Goal: Task Accomplishment & Management: Manage account settings

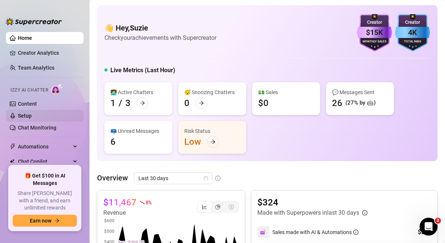
click at [24, 116] on link "Setup" at bounding box center [25, 116] width 14 height 6
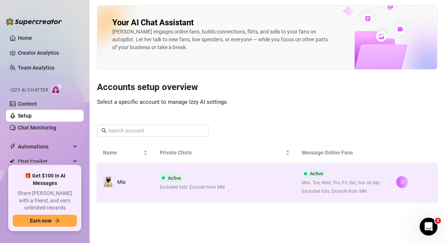
click at [403, 186] on button "button" at bounding box center [402, 182] width 12 height 12
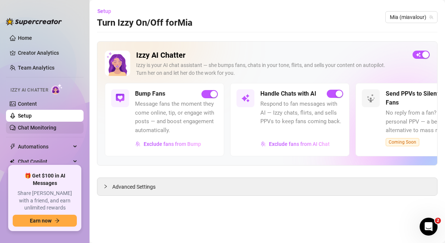
click at [40, 129] on link "Chat Monitoring" at bounding box center [37, 128] width 38 height 6
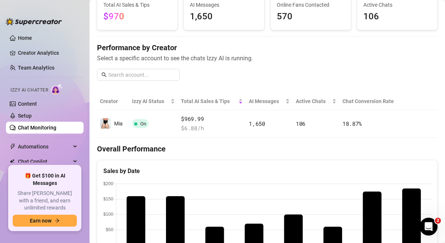
scroll to position [44, 0]
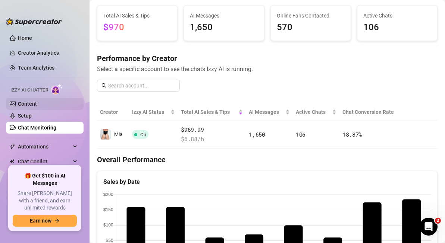
click at [37, 103] on link "Content" at bounding box center [27, 104] width 19 height 6
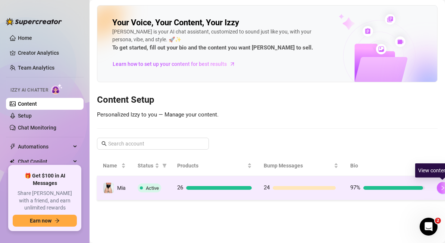
click at [443, 189] on icon "right" at bounding box center [442, 188] width 5 height 5
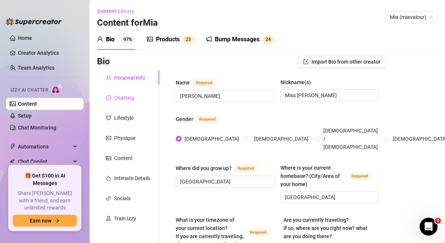
click at [124, 98] on div "Chatting" at bounding box center [124, 98] width 20 height 8
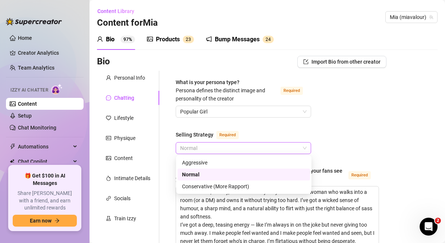
click at [238, 145] on span "Normal" at bounding box center [243, 148] width 126 height 11
click at [234, 175] on div "Normal" at bounding box center [243, 175] width 123 height 8
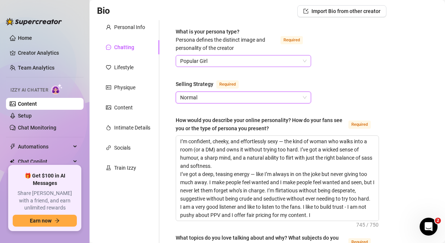
scroll to position [57, 0]
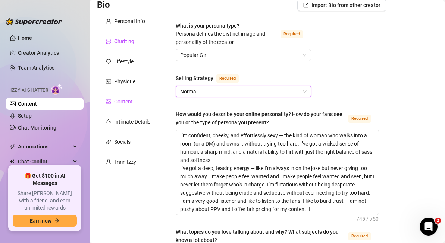
click at [125, 105] on div "Content" at bounding box center [123, 102] width 19 height 8
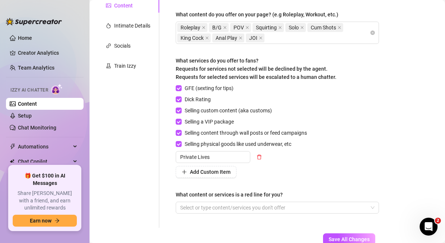
scroll to position [203, 0]
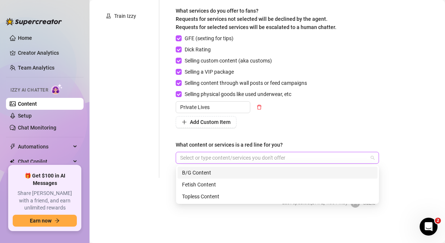
click at [279, 155] on div at bounding box center [273, 158] width 192 height 10
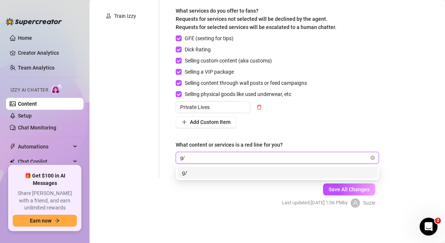
type input "g"
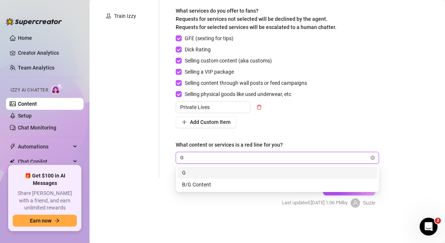
type input "GG"
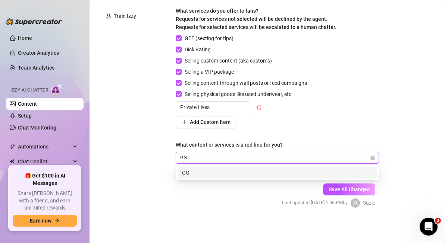
click at [241, 170] on div "GG" at bounding box center [277, 173] width 191 height 8
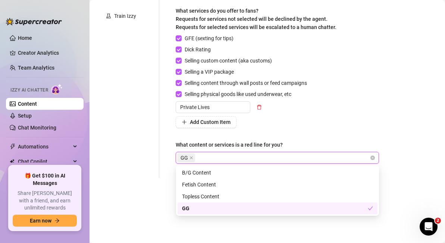
click at [221, 208] on div "GG" at bounding box center [275, 209] width 186 height 8
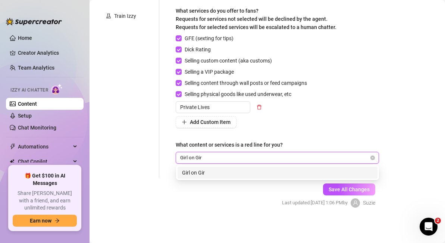
type input "Girl on Girl"
click at [223, 172] on div "Girl on Girl" at bounding box center [277, 173] width 191 height 8
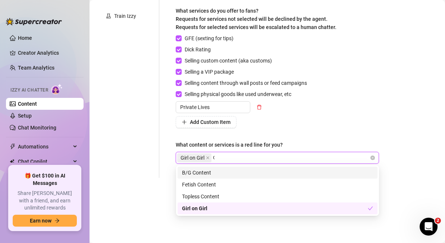
type input "GG"
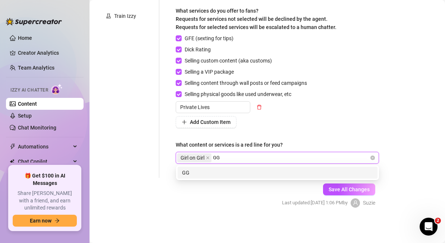
click at [199, 174] on div "GG" at bounding box center [277, 173] width 191 height 8
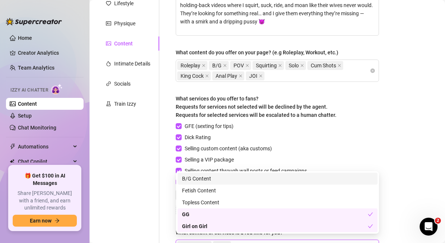
scroll to position [114, 0]
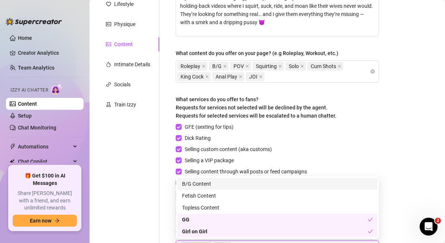
click at [402, 108] on div "Bio Import Bio from other creator Personal Info Chatting Lifestyle Physique Con…" at bounding box center [267, 126] width 340 height 368
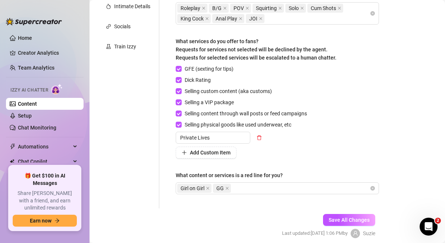
scroll to position [184, 0]
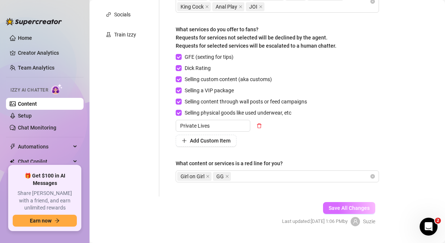
click at [351, 209] on span "Save All Changes" at bounding box center [348, 208] width 41 height 6
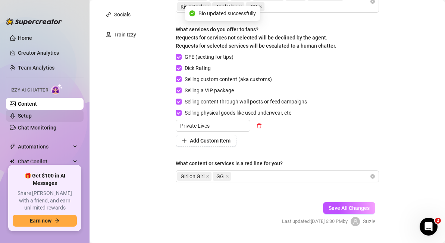
click at [32, 115] on link "Setup" at bounding box center [25, 116] width 14 height 6
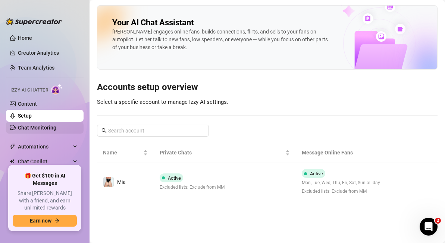
click at [55, 130] on link "Chat Monitoring" at bounding box center [37, 128] width 38 height 6
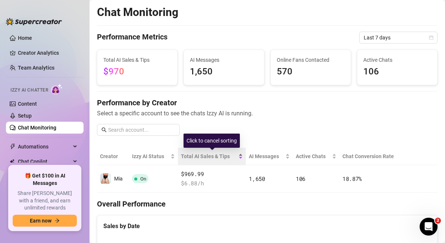
scroll to position [77, 0]
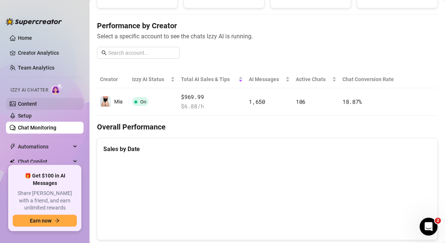
click at [36, 102] on link "Content" at bounding box center [27, 104] width 19 height 6
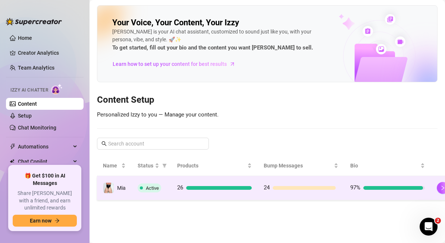
click at [222, 186] on div "26" at bounding box center [214, 188] width 75 height 9
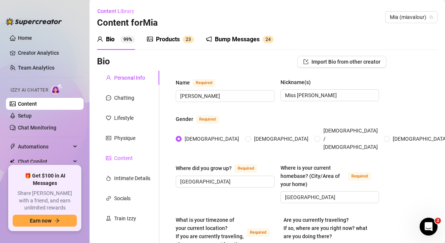
click at [120, 158] on div "Content" at bounding box center [123, 158] width 19 height 8
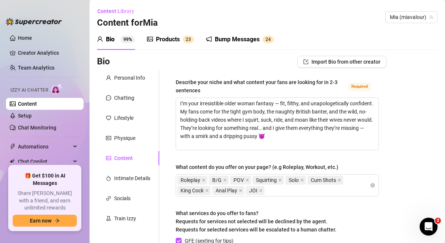
click at [171, 40] on div "Products" at bounding box center [168, 39] width 24 height 9
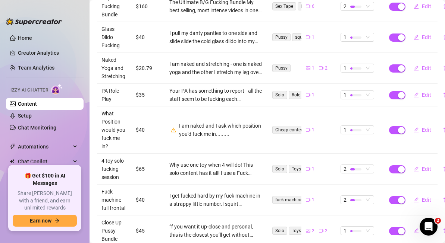
scroll to position [153, 0]
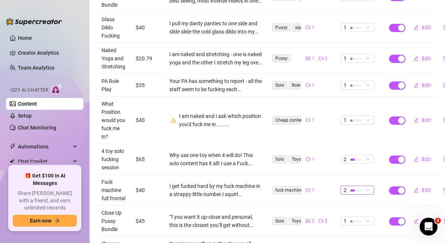
click at [370, 186] on span "2" at bounding box center [357, 190] width 28 height 8
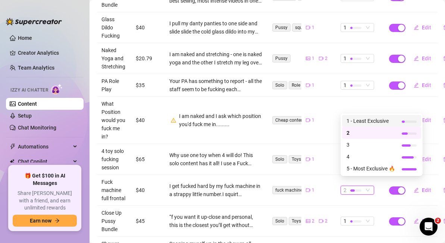
click at [362, 120] on span "1 - Least Exclusive" at bounding box center [370, 121] width 48 height 8
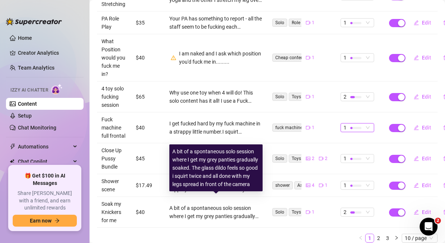
scroll to position [236, 0]
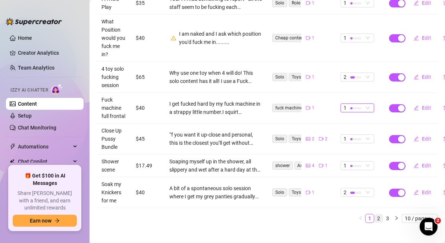
click at [378, 215] on link "2" at bounding box center [378, 219] width 8 height 8
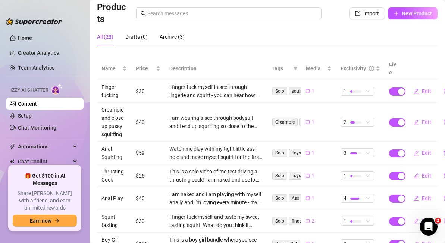
scroll to position [101, 0]
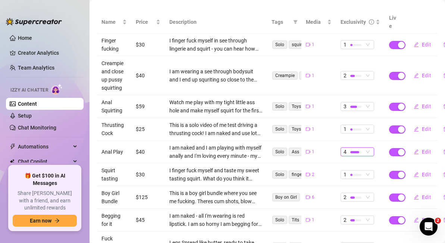
click at [369, 148] on span "4" at bounding box center [357, 152] width 28 height 8
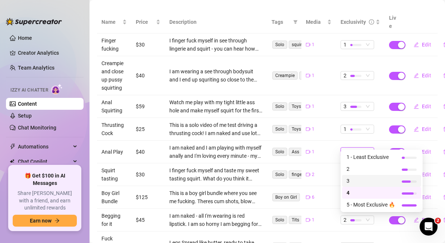
click at [367, 181] on span "3" at bounding box center [370, 181] width 48 height 8
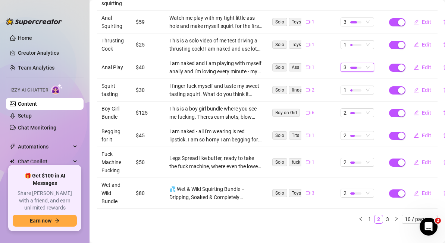
scroll to position [186, 0]
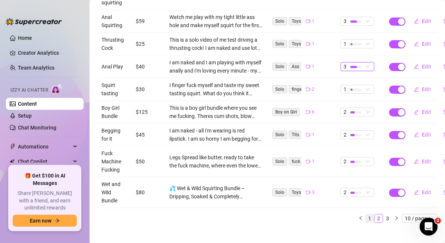
click at [369, 215] on link "1" at bounding box center [369, 219] width 8 height 8
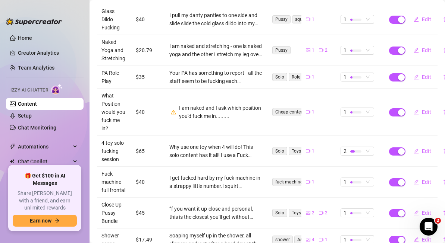
scroll to position [236, 0]
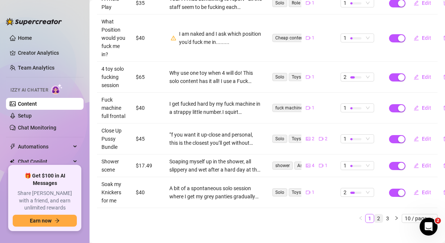
click at [379, 215] on link "2" at bounding box center [378, 219] width 8 height 8
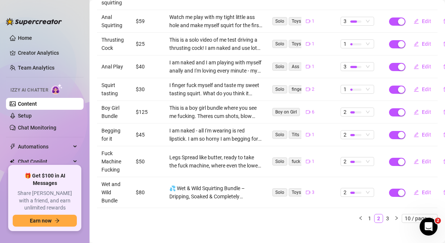
scroll to position [186, 9]
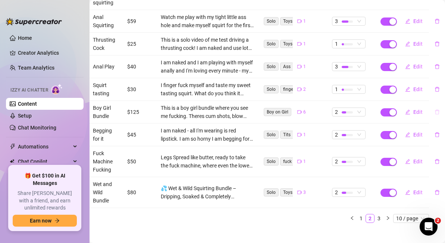
click at [435, 110] on icon "delete" at bounding box center [436, 112] width 5 height 5
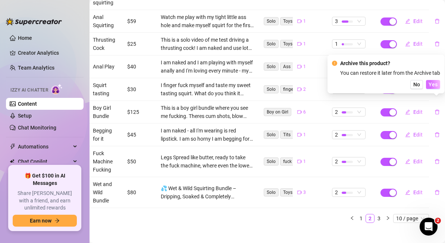
click at [434, 84] on span "Yes" at bounding box center [432, 85] width 9 height 6
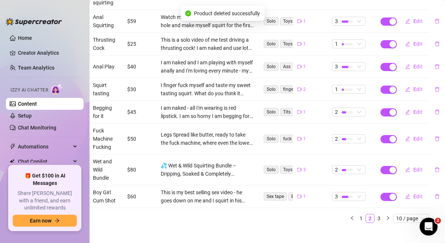
scroll to position [186, 0]
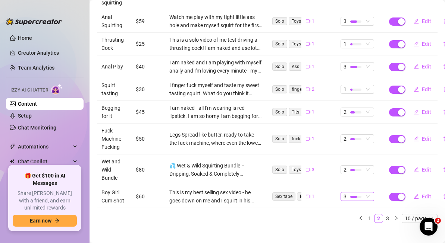
click at [371, 192] on div "3" at bounding box center [357, 196] width 34 height 9
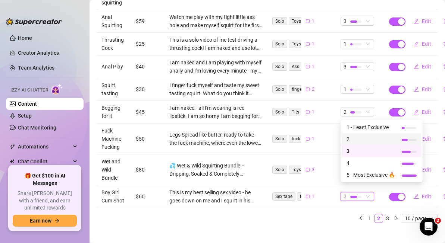
click at [358, 139] on span "2" at bounding box center [370, 139] width 48 height 8
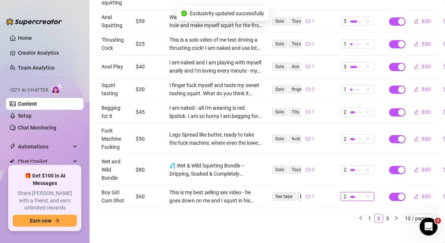
scroll to position [186, 9]
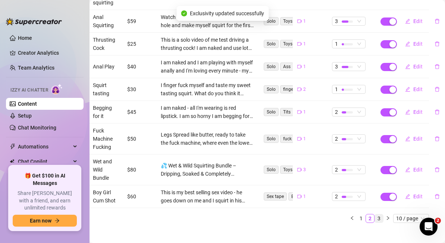
click at [379, 215] on link "3" at bounding box center [379, 219] width 8 height 8
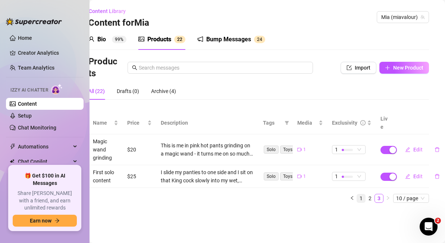
click at [360, 195] on link "1" at bounding box center [361, 199] width 8 height 8
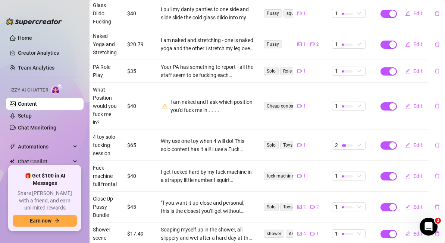
scroll to position [174, 9]
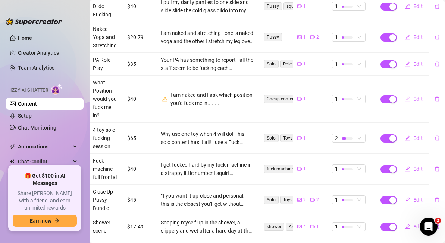
click at [417, 96] on span "Edit" at bounding box center [417, 99] width 9 height 6
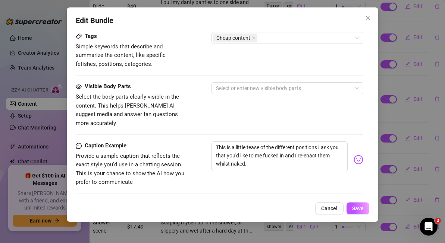
scroll to position [382, 0]
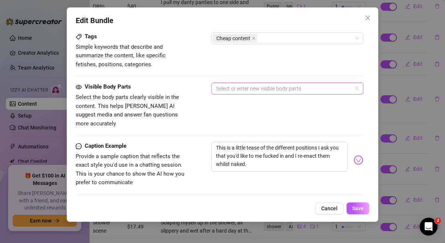
click at [286, 90] on div at bounding box center [283, 88] width 141 height 10
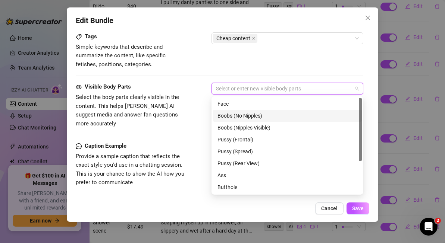
click at [284, 114] on div "Boobs (No Nipples)" at bounding box center [287, 116] width 140 height 8
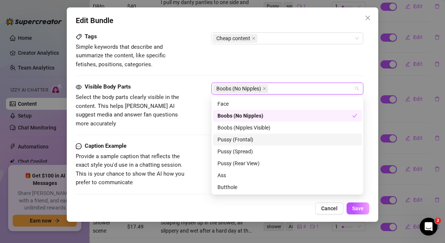
click at [270, 140] on div "Pussy (Frontal)" at bounding box center [287, 140] width 140 height 8
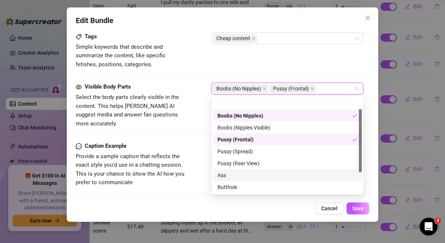
scroll to position [48, 0]
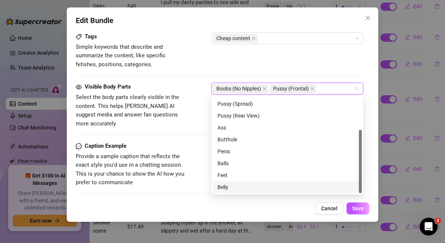
click at [259, 186] on div "Belly" at bounding box center [287, 187] width 140 height 8
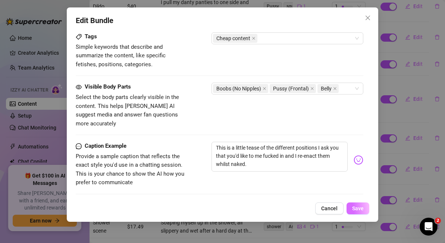
click at [359, 212] on span "Save" at bounding box center [358, 209] width 12 height 6
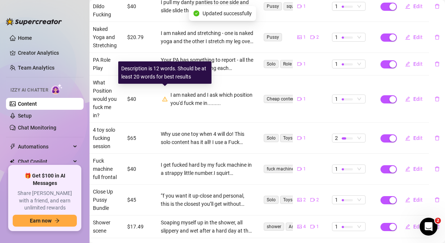
click at [164, 97] on icon "warning" at bounding box center [164, 99] width 5 height 5
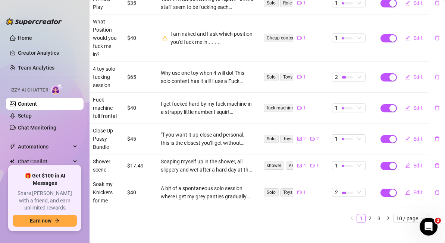
scroll to position [0, 9]
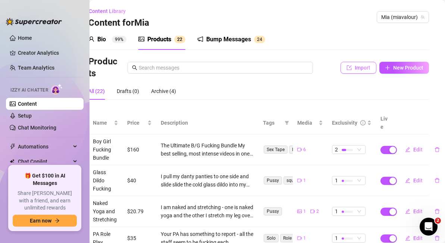
click at [369, 68] on span "Import" at bounding box center [362, 68] width 16 height 6
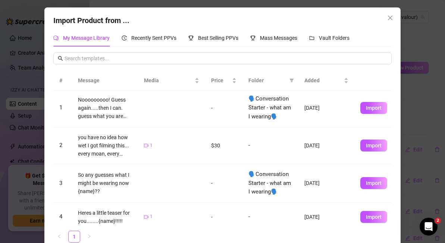
scroll to position [0, 0]
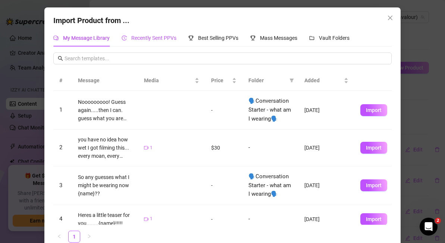
click at [167, 38] on span "Recently Sent PPVs" at bounding box center [153, 38] width 45 height 6
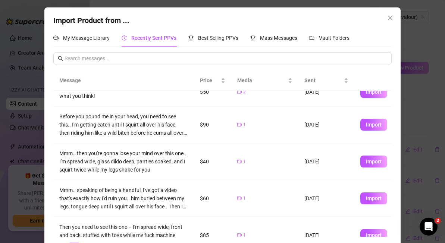
scroll to position [60, 0]
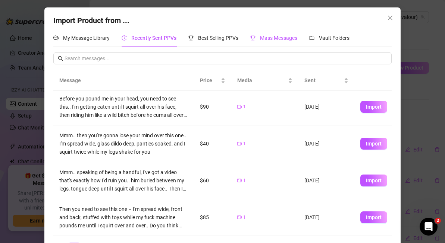
click at [284, 40] on span "Mass Messages" at bounding box center [278, 38] width 37 height 6
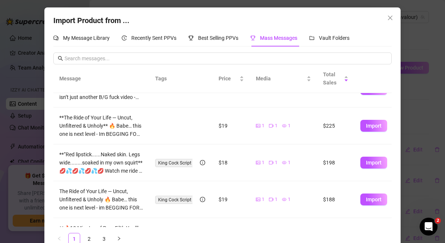
scroll to position [132, 0]
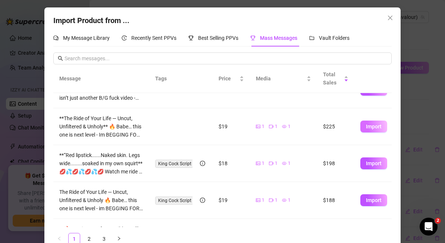
click at [367, 127] on span "Import" at bounding box center [374, 127] width 16 height 6
type textarea "**The Ride of Your Life — Uncut, Unfiltered & Unholy** 🔥 Babe… this one is next…"
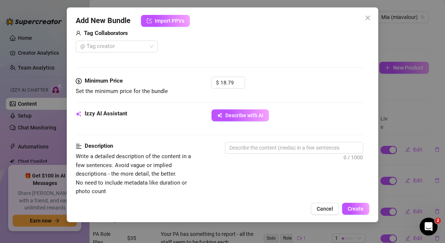
scroll to position [194, 0]
click at [239, 82] on span "Decrease Value" at bounding box center [240, 84] width 8 height 7
click at [241, 81] on icon "up" at bounding box center [240, 80] width 3 height 3
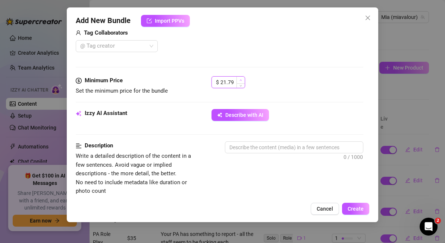
click at [241, 81] on icon "up" at bounding box center [240, 80] width 3 height 3
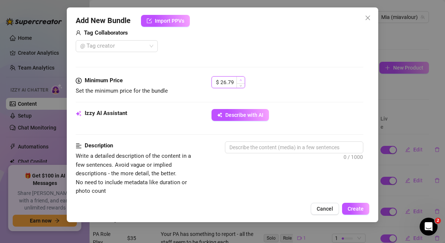
click at [241, 81] on icon "up" at bounding box center [240, 80] width 3 height 3
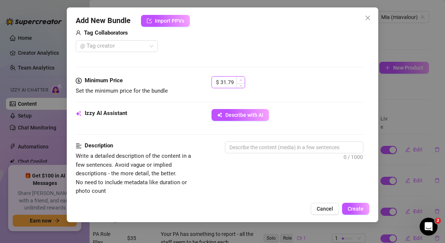
click at [241, 81] on icon "up" at bounding box center [240, 80] width 3 height 3
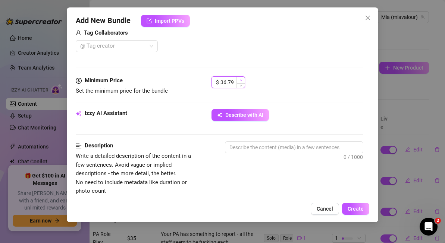
click at [241, 81] on icon "up" at bounding box center [240, 80] width 3 height 3
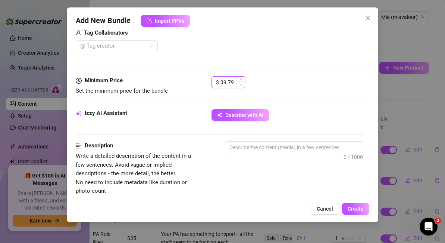
click at [241, 84] on icon "down" at bounding box center [240, 84] width 3 height 3
drag, startPoint x: 234, startPoint y: 80, endPoint x: 205, endPoint y: 80, distance: 28.3
click at [205, 80] on div "Minimum Price Set the minimum price for the bundle $ 38.79" at bounding box center [219, 85] width 287 height 19
type input "40"
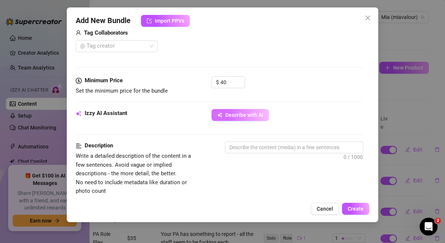
click at [239, 114] on span "Describe with AI" at bounding box center [244, 115] width 38 height 6
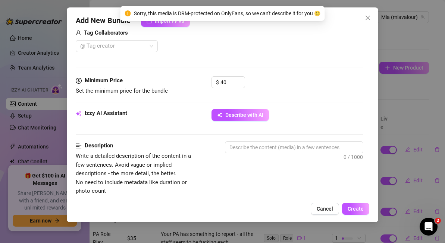
scroll to position [237, 0]
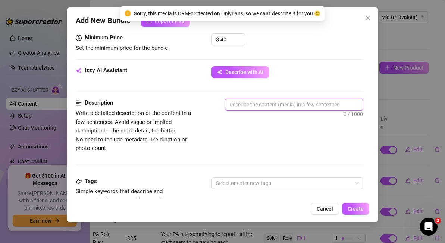
click at [292, 106] on textarea at bounding box center [294, 104] width 138 height 11
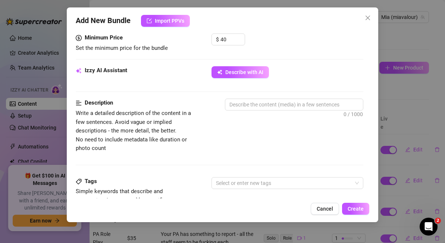
click at [305, 148] on div "Description Write a detailed description of the content in a few sentences. Avo…" at bounding box center [219, 126] width 287 height 54
click at [366, 18] on icon "close" at bounding box center [367, 18] width 6 height 6
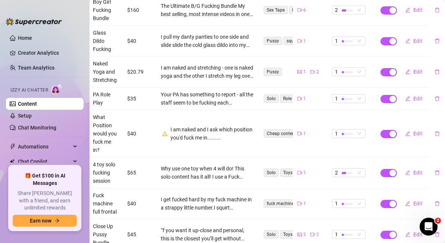
scroll to position [227, 9]
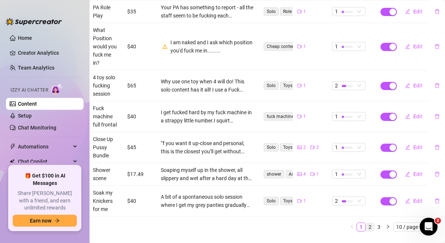
click at [369, 223] on link "2" at bounding box center [370, 227] width 8 height 8
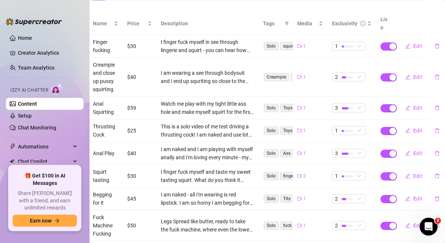
scroll to position [99, 9]
click at [417, 44] on span "Edit" at bounding box center [417, 47] width 9 height 6
type textarea "Fuck. I got so fucking wet with this one - my fingers just dripped with the squ…"
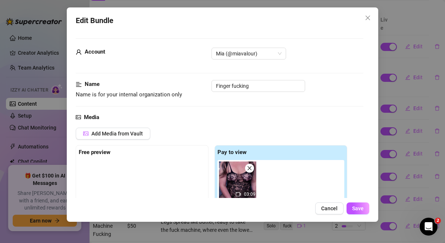
scroll to position [110, 0]
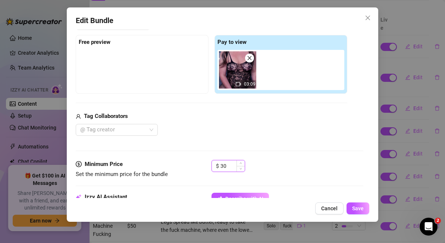
click at [231, 167] on input "30" at bounding box center [232, 166] width 24 height 11
type input "3"
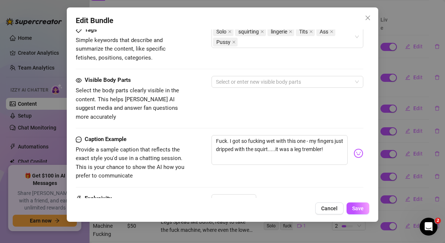
scroll to position [389, 0]
type input "20"
click at [364, 209] on button "Save" at bounding box center [357, 209] width 23 height 12
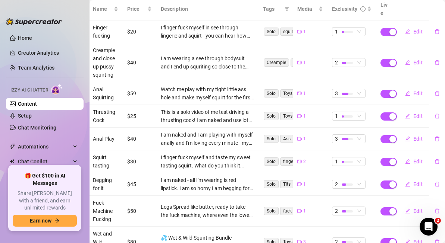
scroll to position [186, 9]
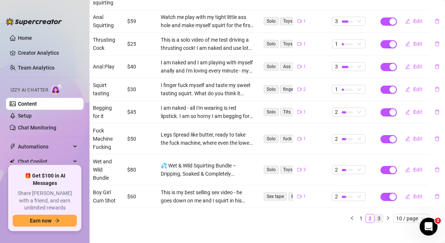
click at [379, 215] on link "3" at bounding box center [379, 219] width 8 height 8
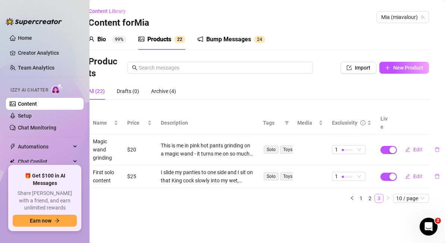
scroll to position [0, 9]
click at [426, 227] on icon "Open Intercom Messenger" at bounding box center [427, 226] width 12 height 12
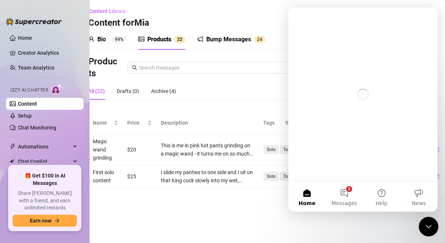
scroll to position [0, 0]
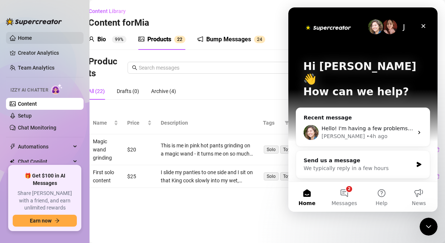
click at [21, 37] on link "Home" at bounding box center [25, 38] width 14 height 6
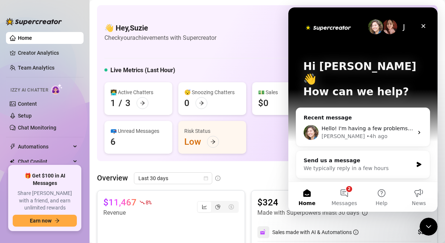
scroll to position [92, 0]
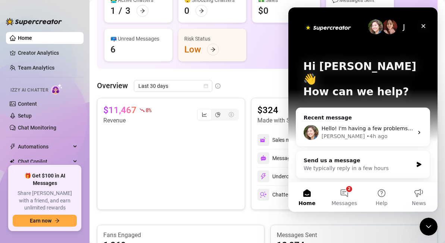
click at [424, 25] on icon "Close" at bounding box center [423, 26] width 4 height 4
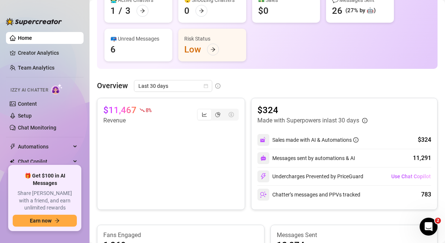
scroll to position [0, 0]
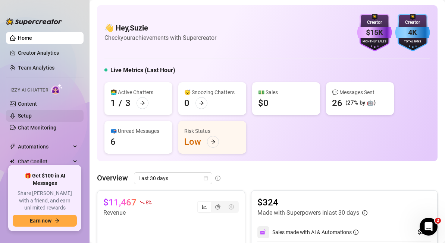
click at [23, 116] on link "Setup" at bounding box center [25, 116] width 14 height 6
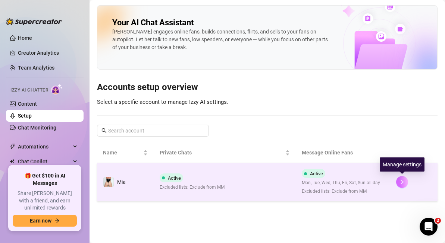
click at [402, 184] on icon "right" at bounding box center [401, 182] width 5 height 5
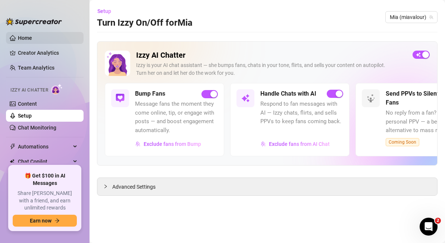
click at [29, 35] on link "Home" at bounding box center [25, 38] width 14 height 6
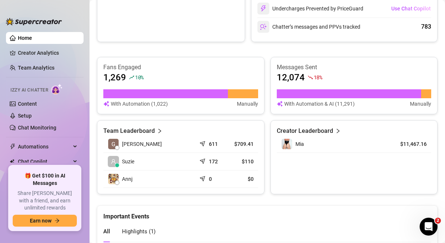
scroll to position [344, 0]
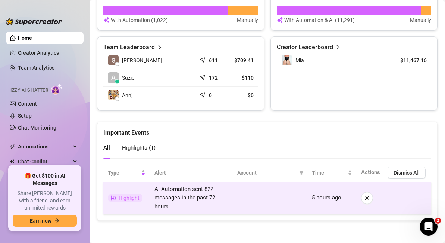
click at [127, 199] on span "Highlight" at bounding box center [129, 198] width 21 height 6
